Goal: Find specific page/section: Find specific page/section

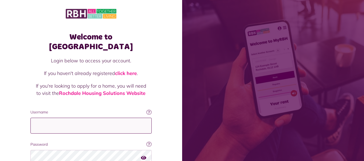
type input "**********"
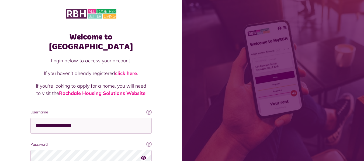
click at [143, 156] on icon "button" at bounding box center [143, 158] width 5 height 5
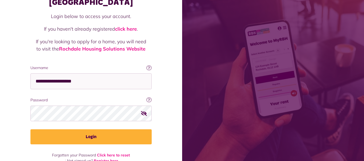
scroll to position [46, 0]
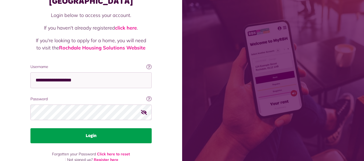
click at [101, 129] on button "Login" at bounding box center [90, 136] width 121 height 15
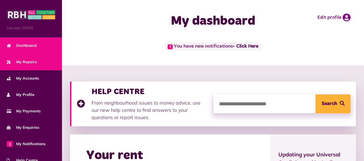
click at [22, 61] on span "My Repairs" at bounding box center [22, 62] width 30 height 6
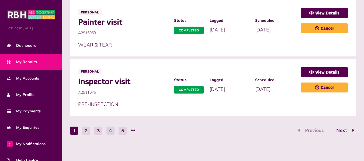
scroll to position [357, 0]
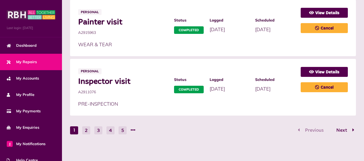
click at [292, 132] on nav "1 2 3 4 5 Previous Next" at bounding box center [213, 131] width 286 height 8
click at [292, 133] on nav "1 2 3 4 5 Previous Next" at bounding box center [213, 131] width 286 height 8
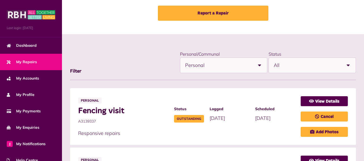
scroll to position [19, 0]
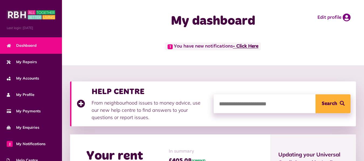
click at [246, 47] on link "- Click Here" at bounding box center [246, 46] width 26 height 5
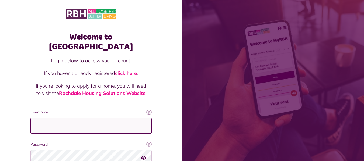
type input "**********"
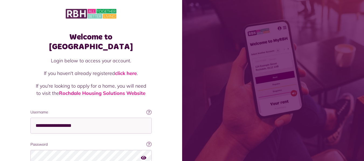
click at [144, 156] on icon "button" at bounding box center [143, 158] width 5 height 5
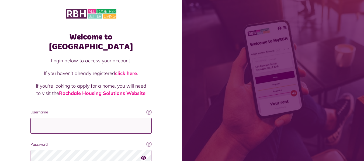
type input "**********"
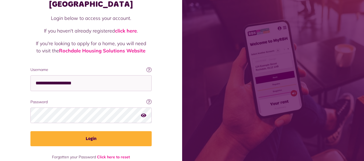
scroll to position [46, 0]
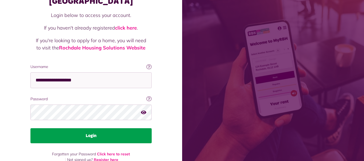
click at [89, 129] on button "Login" at bounding box center [90, 136] width 121 height 15
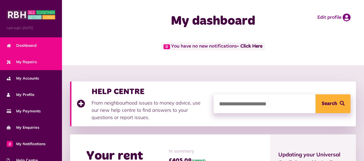
click at [24, 63] on span "My Repairs" at bounding box center [22, 62] width 30 height 6
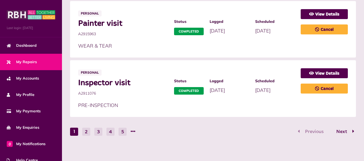
scroll to position [357, 0]
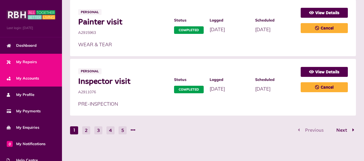
click at [28, 79] on span "My Accounts" at bounding box center [23, 79] width 32 height 6
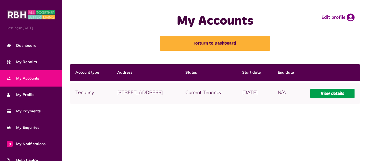
click at [336, 99] on link "View details" at bounding box center [333, 94] width 44 height 10
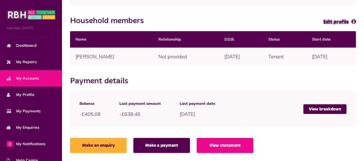
scroll to position [125, 0]
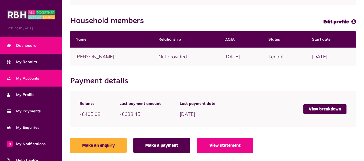
click at [24, 43] on span "Dashboard" at bounding box center [22, 46] width 30 height 6
